Goal: Check status: Check status

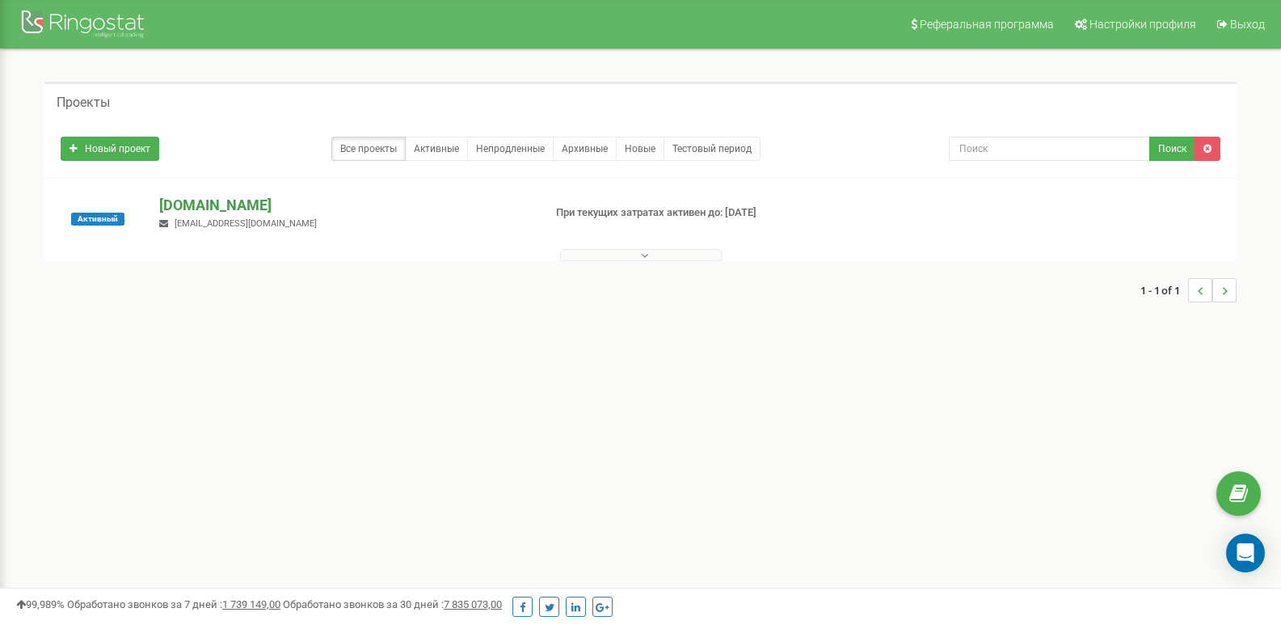
click at [205, 211] on p "[DOMAIN_NAME]" at bounding box center [344, 205] width 370 height 21
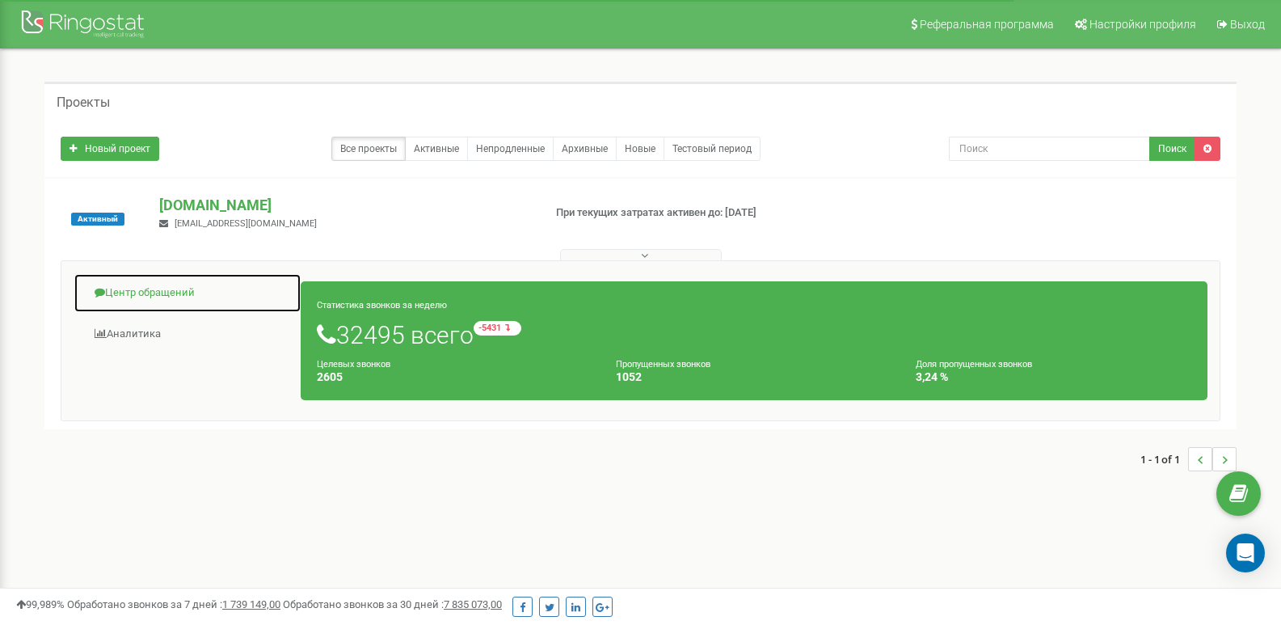
click at [162, 295] on link "Центр обращений" at bounding box center [188, 293] width 228 height 40
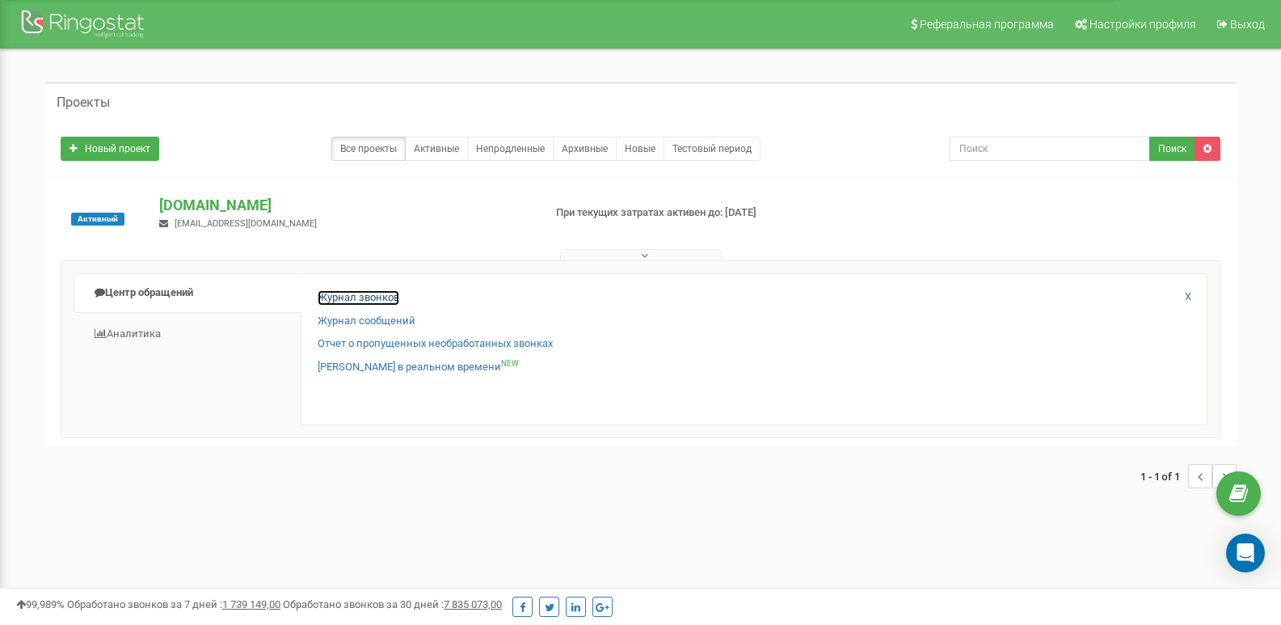
click at [348, 292] on link "Журнал звонков" at bounding box center [359, 297] width 82 height 15
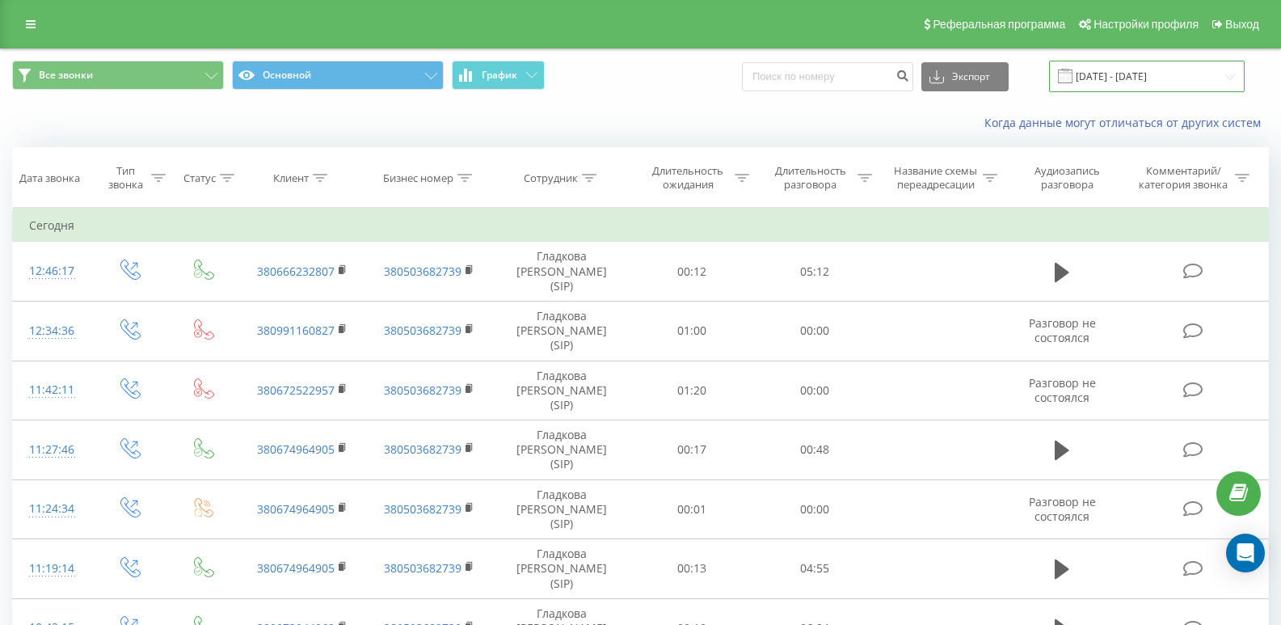
click at [1148, 76] on input "[DATE] - [DATE]" at bounding box center [1147, 77] width 196 height 32
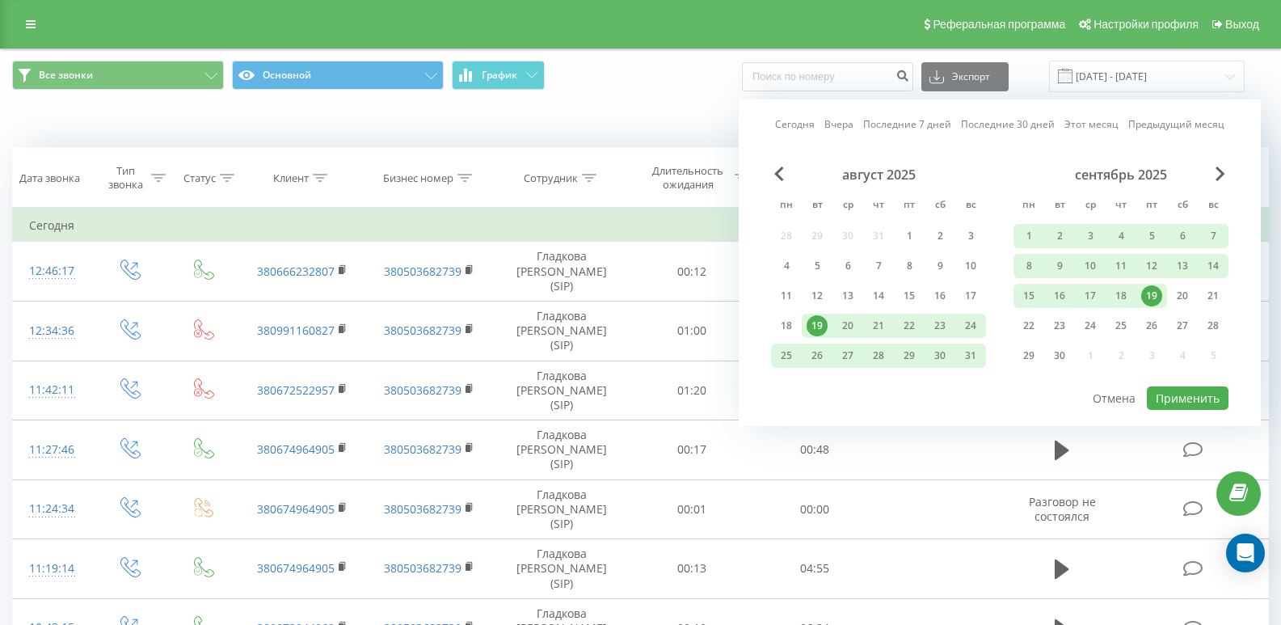
click at [1146, 302] on div "19" at bounding box center [1152, 295] width 21 height 21
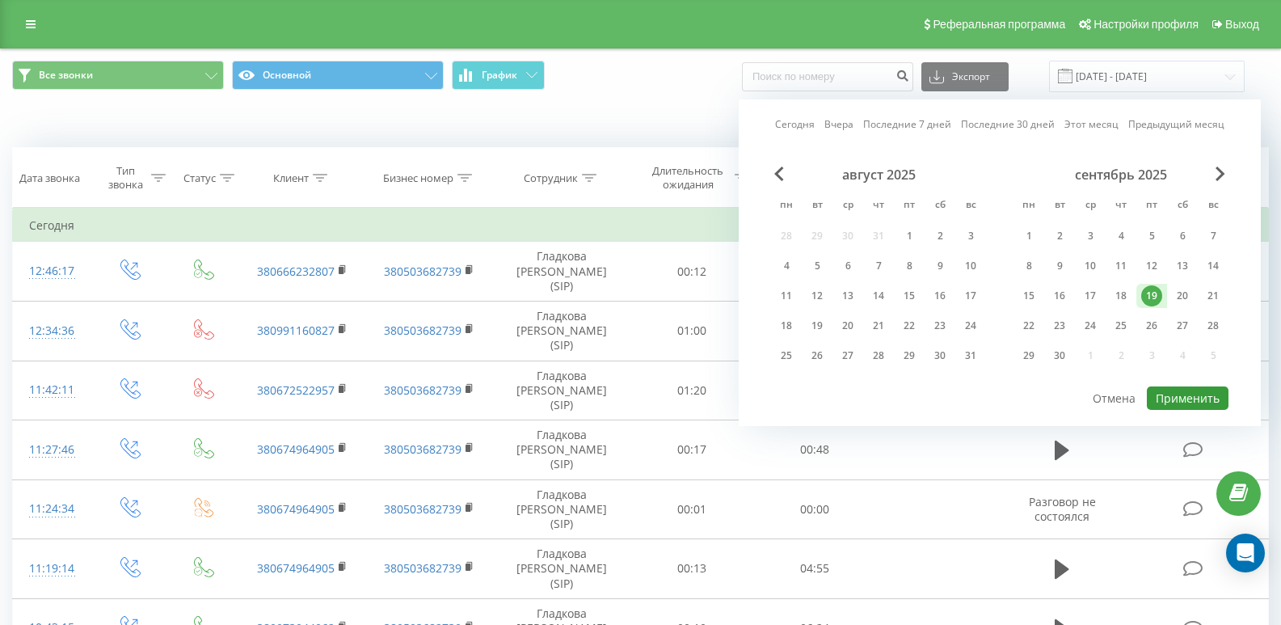
click at [1165, 398] on button "Применить" at bounding box center [1188, 397] width 82 height 23
type input "[DATE] - [DATE]"
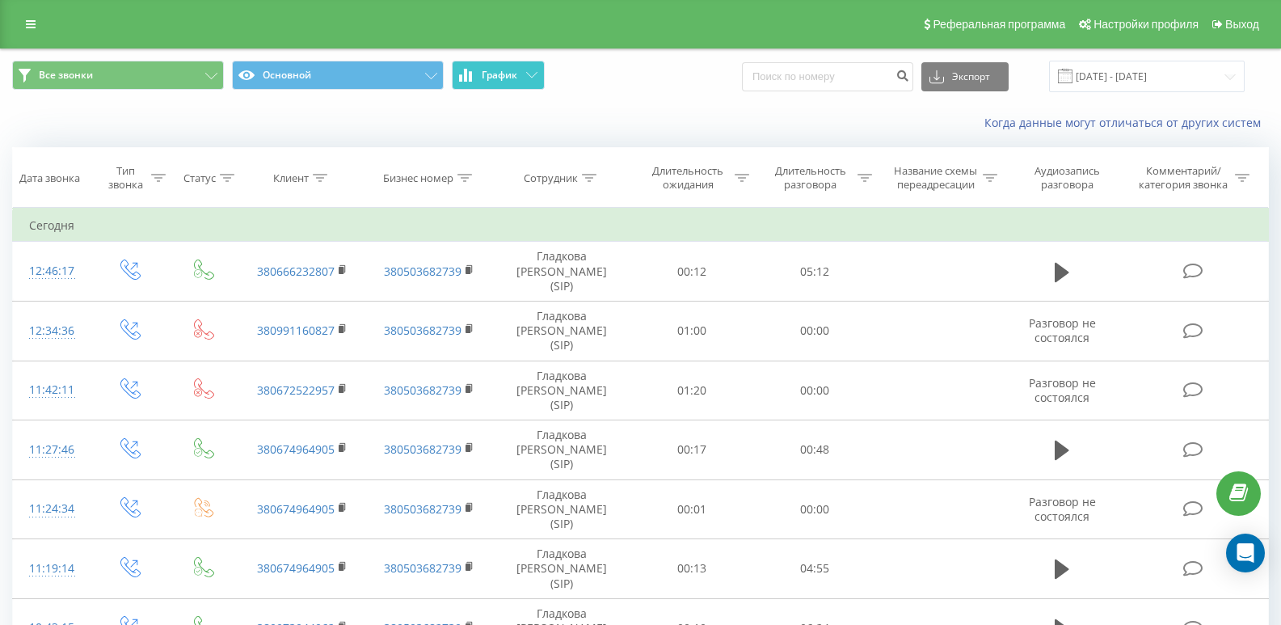
click at [488, 81] on span "График" at bounding box center [500, 75] width 36 height 11
